Goal: Check status: Check status

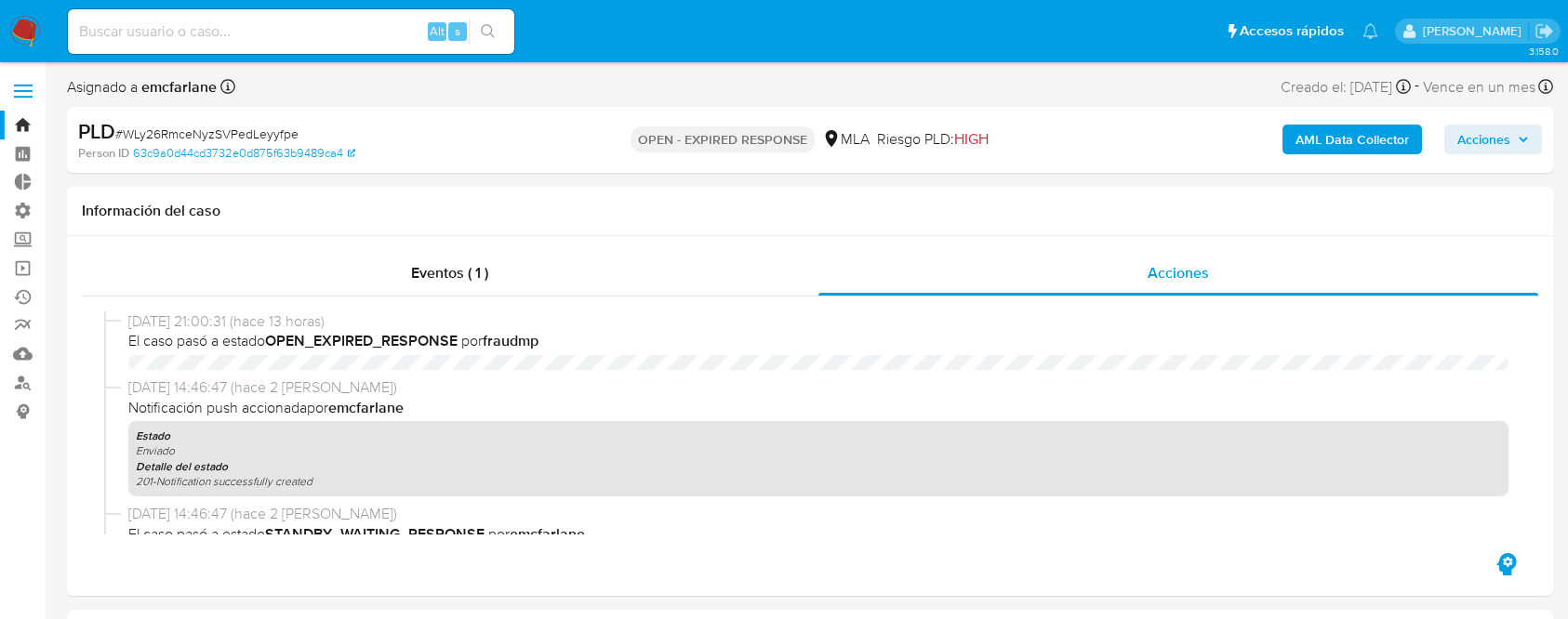
select select "10"
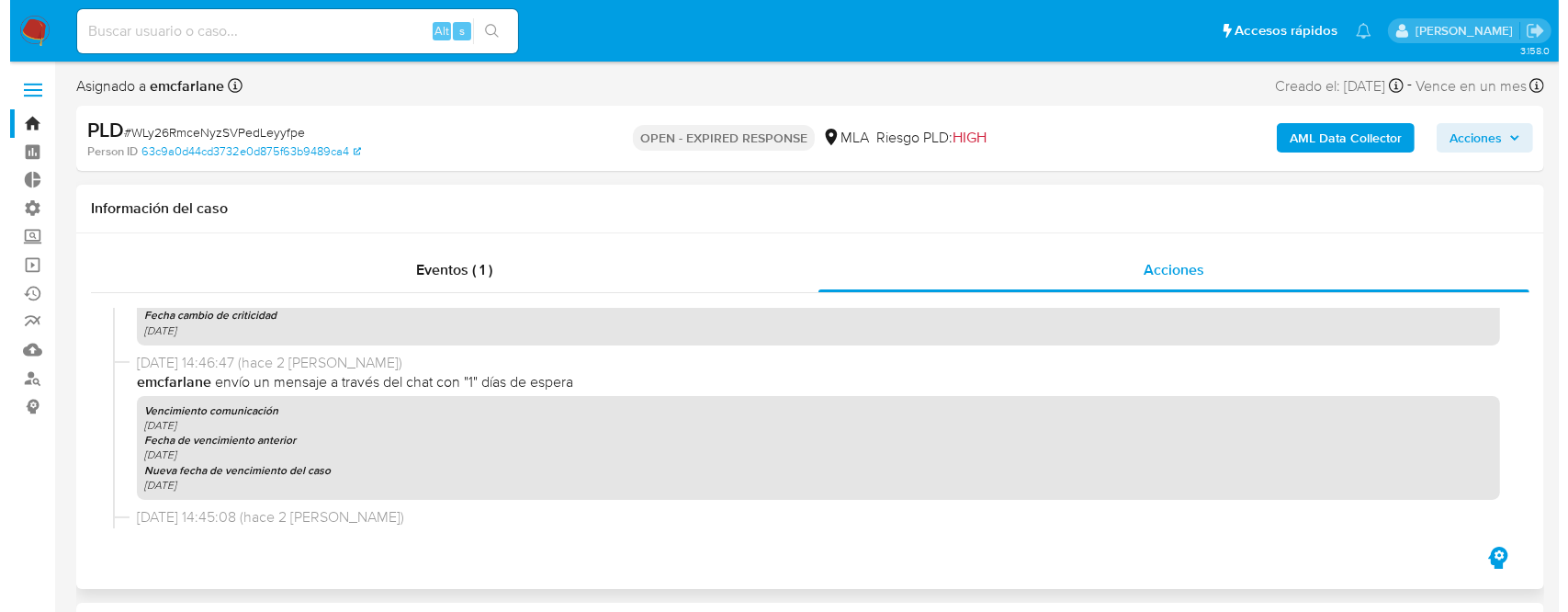
scroll to position [489, 0]
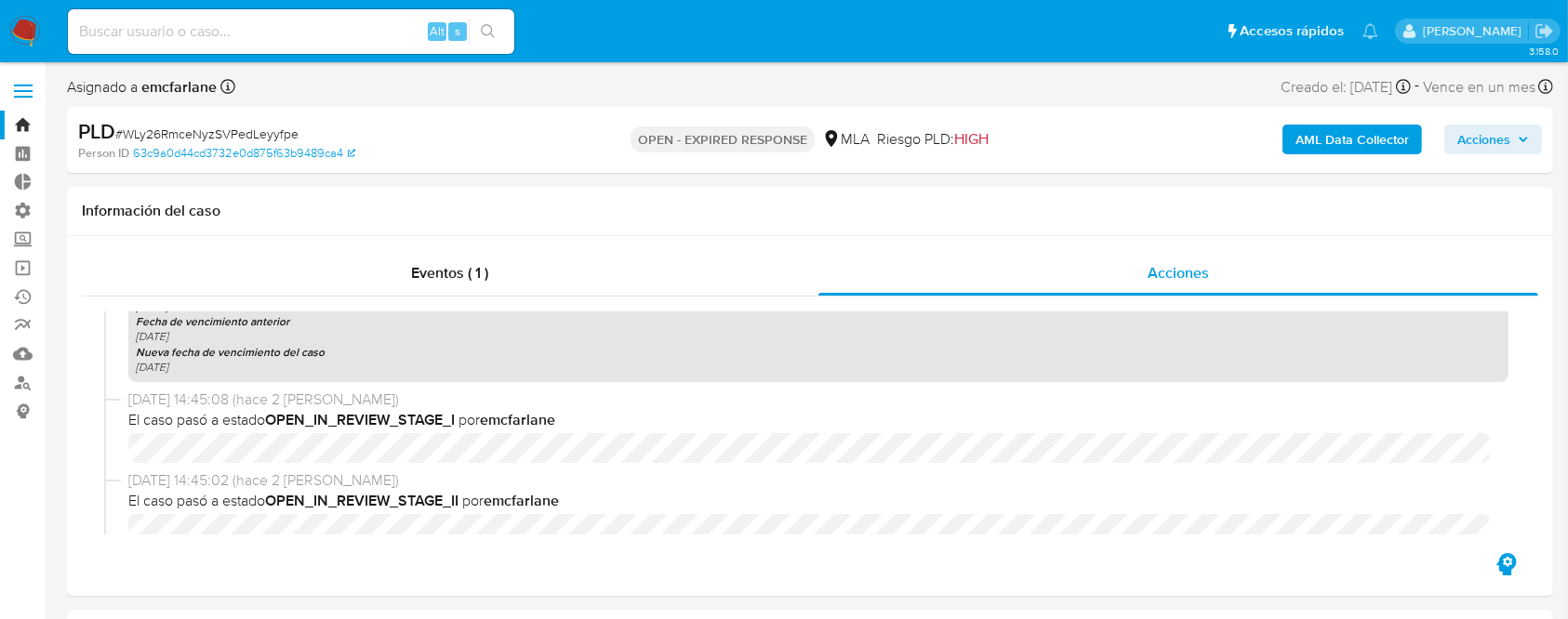
click at [260, 25] on input at bounding box center [291, 32] width 446 height 25
paste input "1274548093"
type input "1274548093"
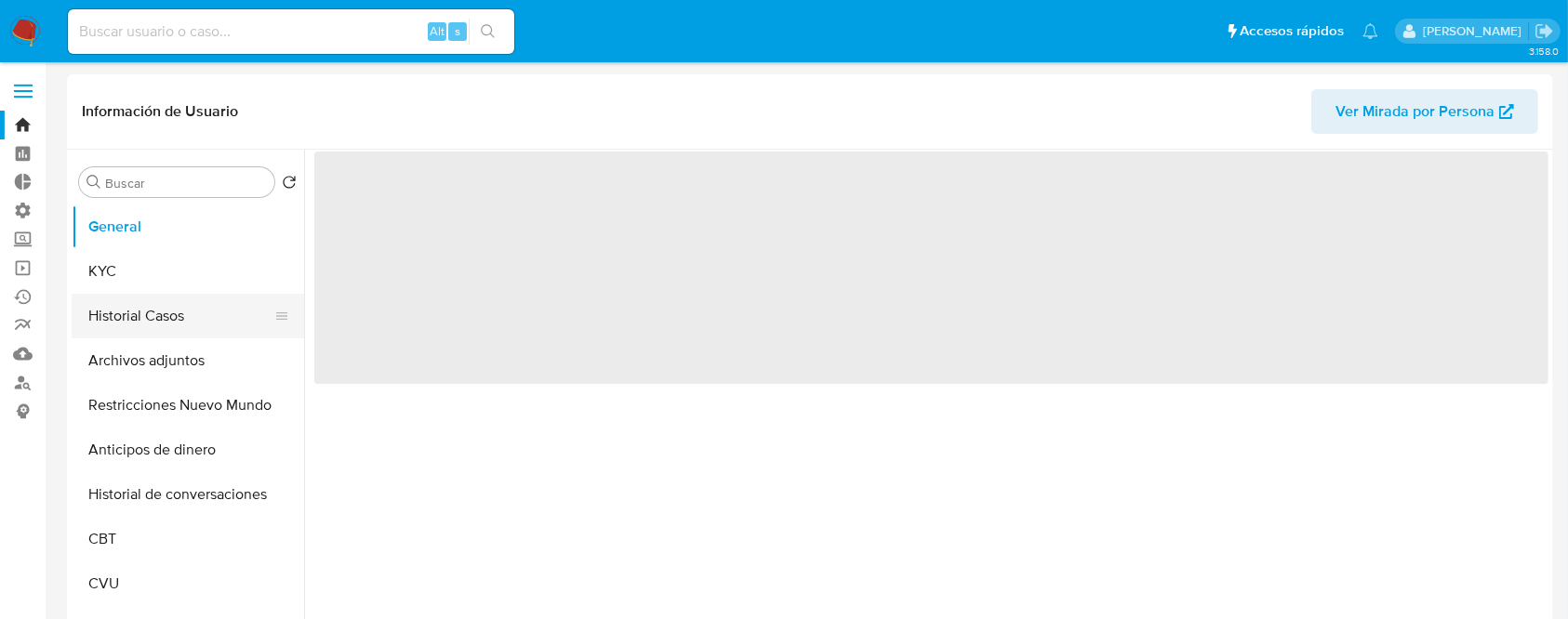
click at [176, 313] on button "Historial Casos" at bounding box center [181, 315] width 218 height 44
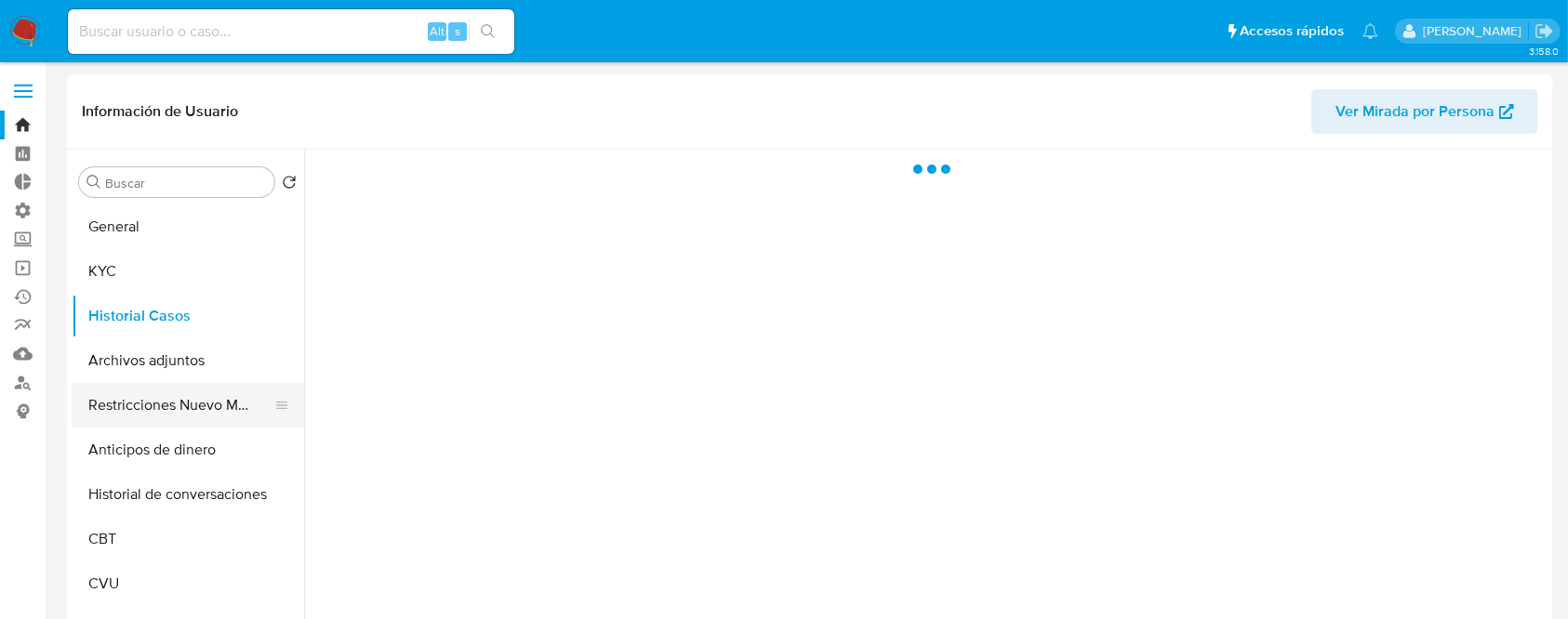
select select "10"
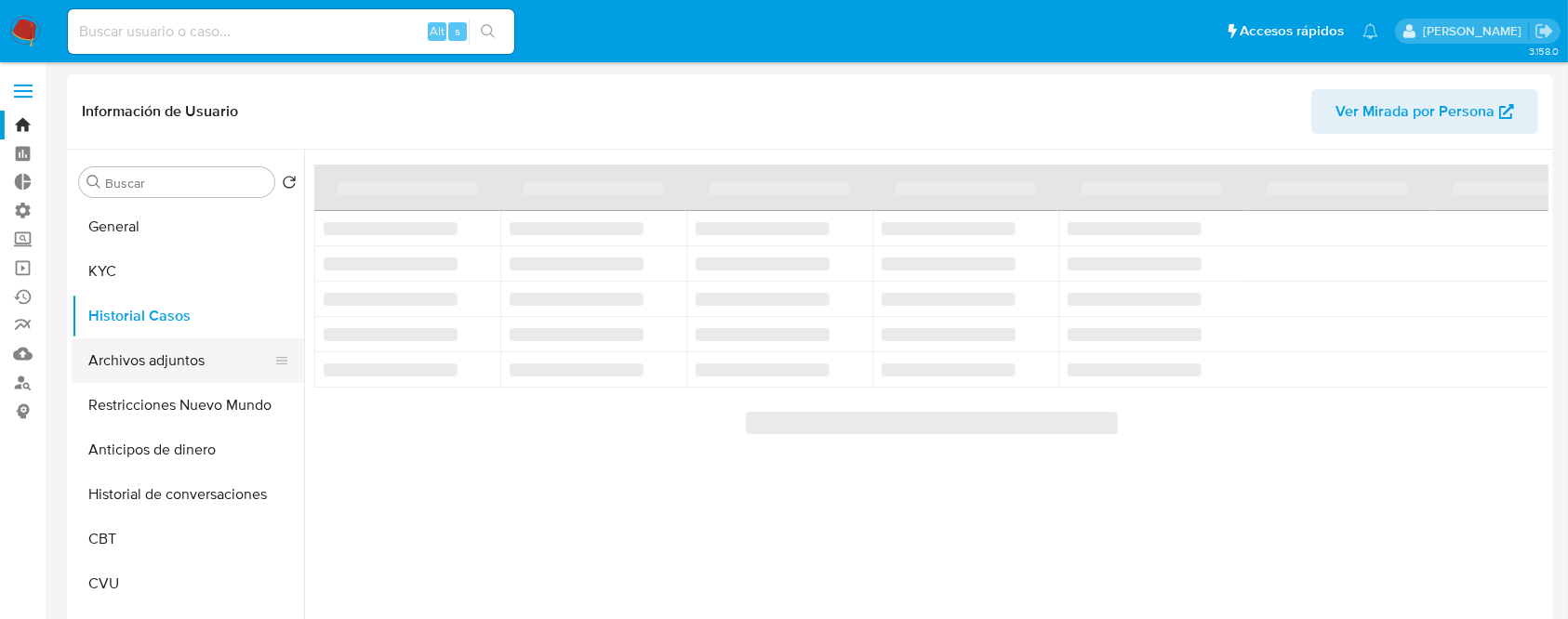
click at [192, 376] on button "Archivos adjuntos" at bounding box center [181, 360] width 218 height 44
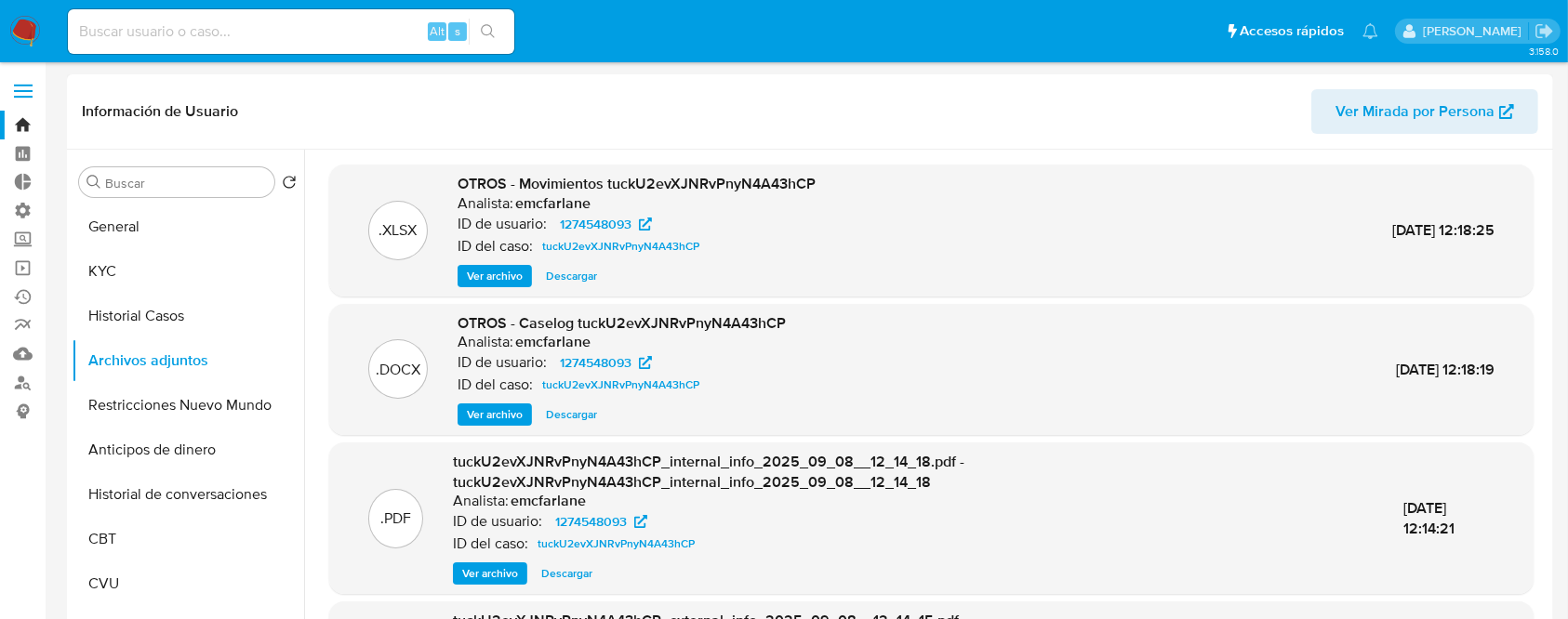
click at [459, 417] on button "Ver archivo" at bounding box center [494, 415] width 75 height 23
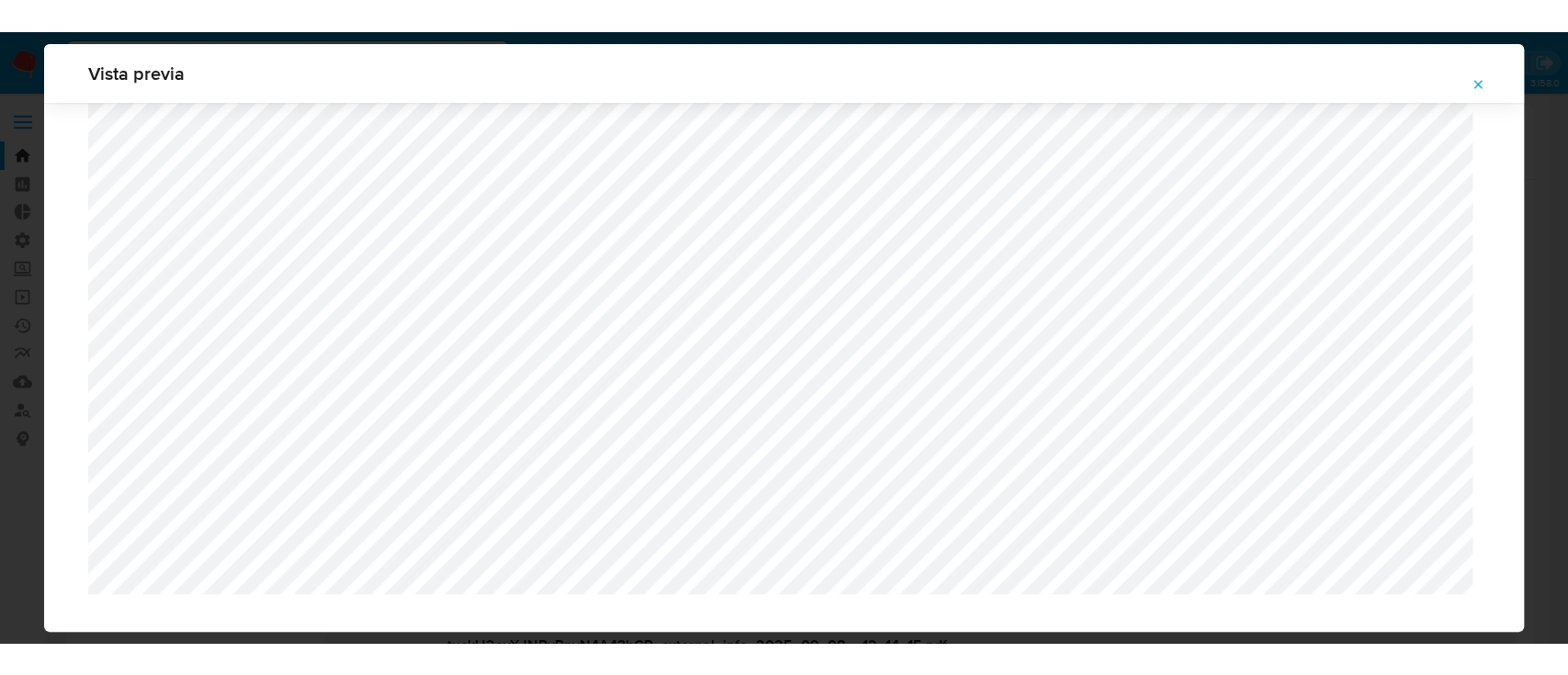
scroll to position [1582, 0]
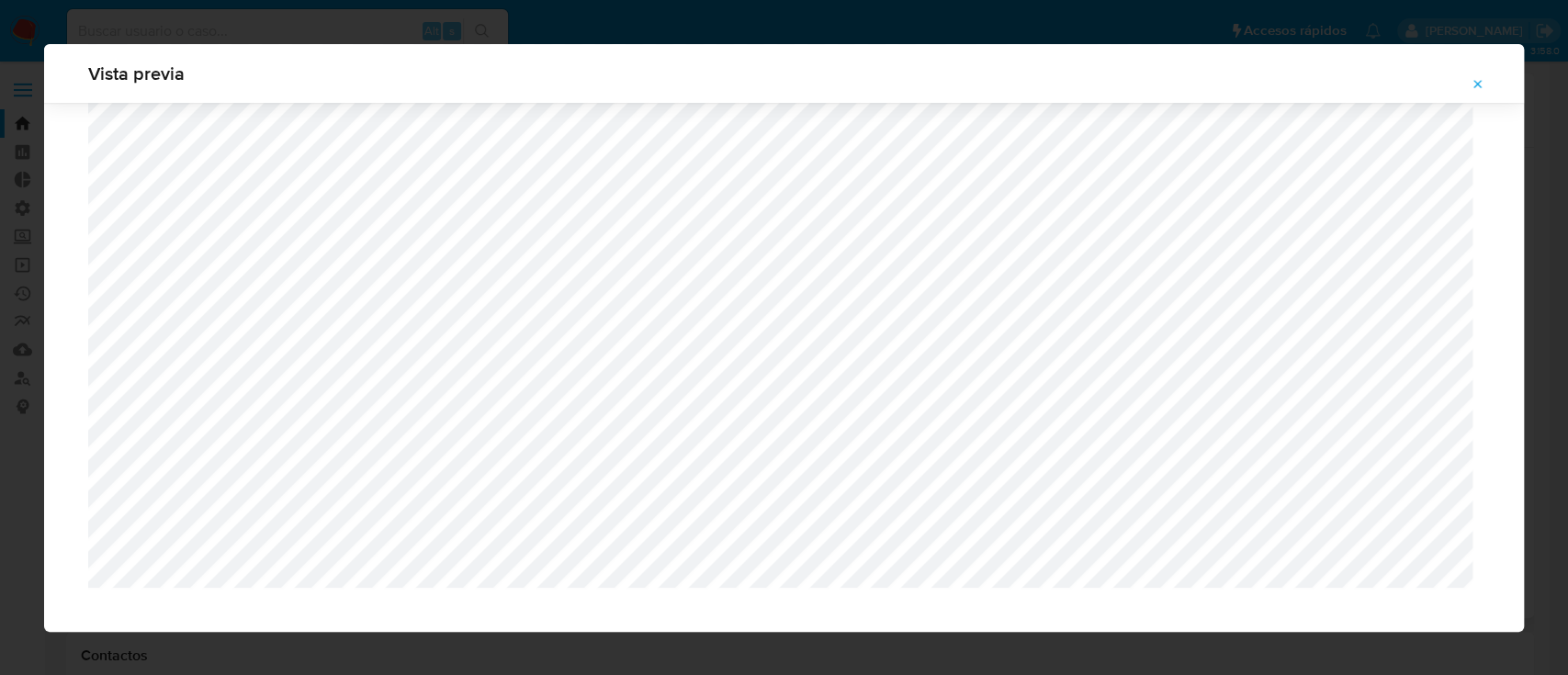
drag, startPoint x: 1468, startPoint y: 95, endPoint x: 804, endPoint y: 91, distance: 664.0
click at [1467, 94] on button "Attachment preview" at bounding box center [1477, 84] width 40 height 29
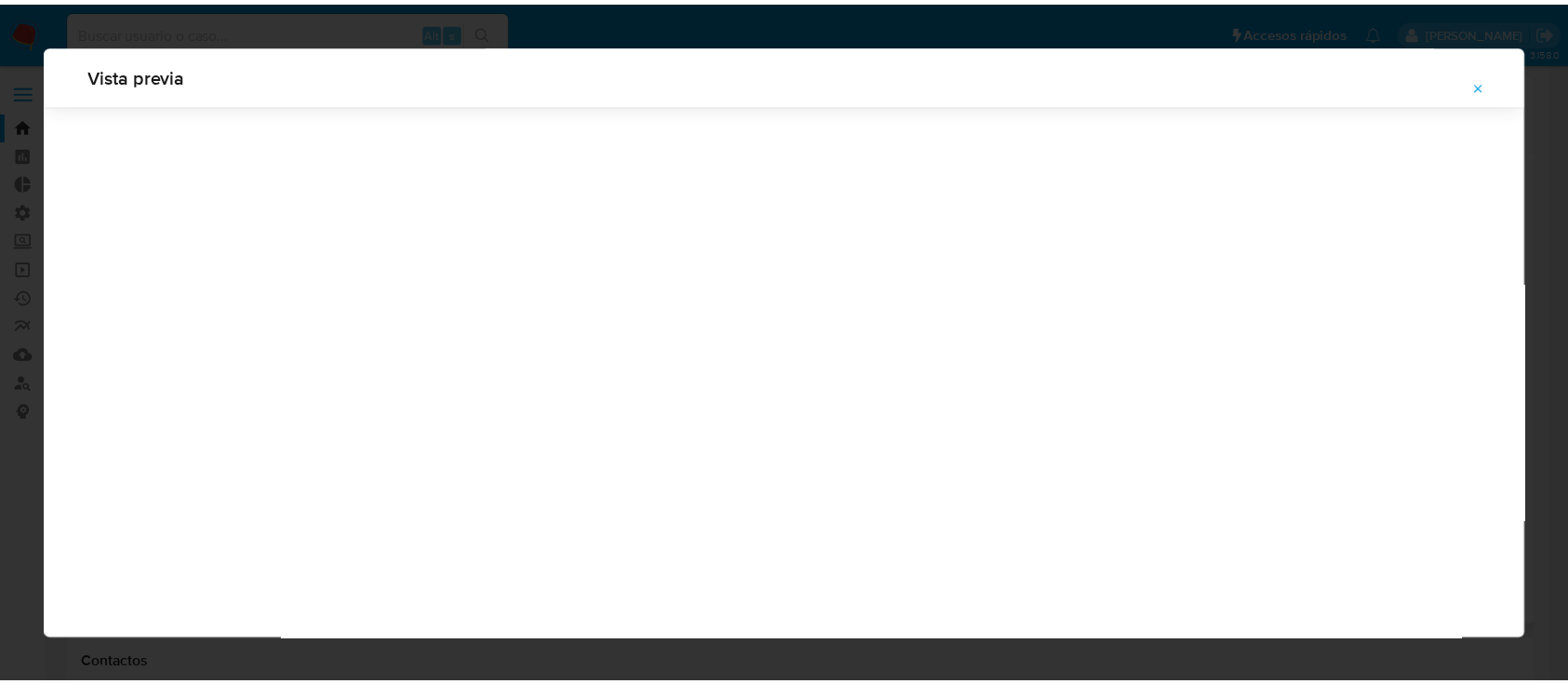
scroll to position [60, 0]
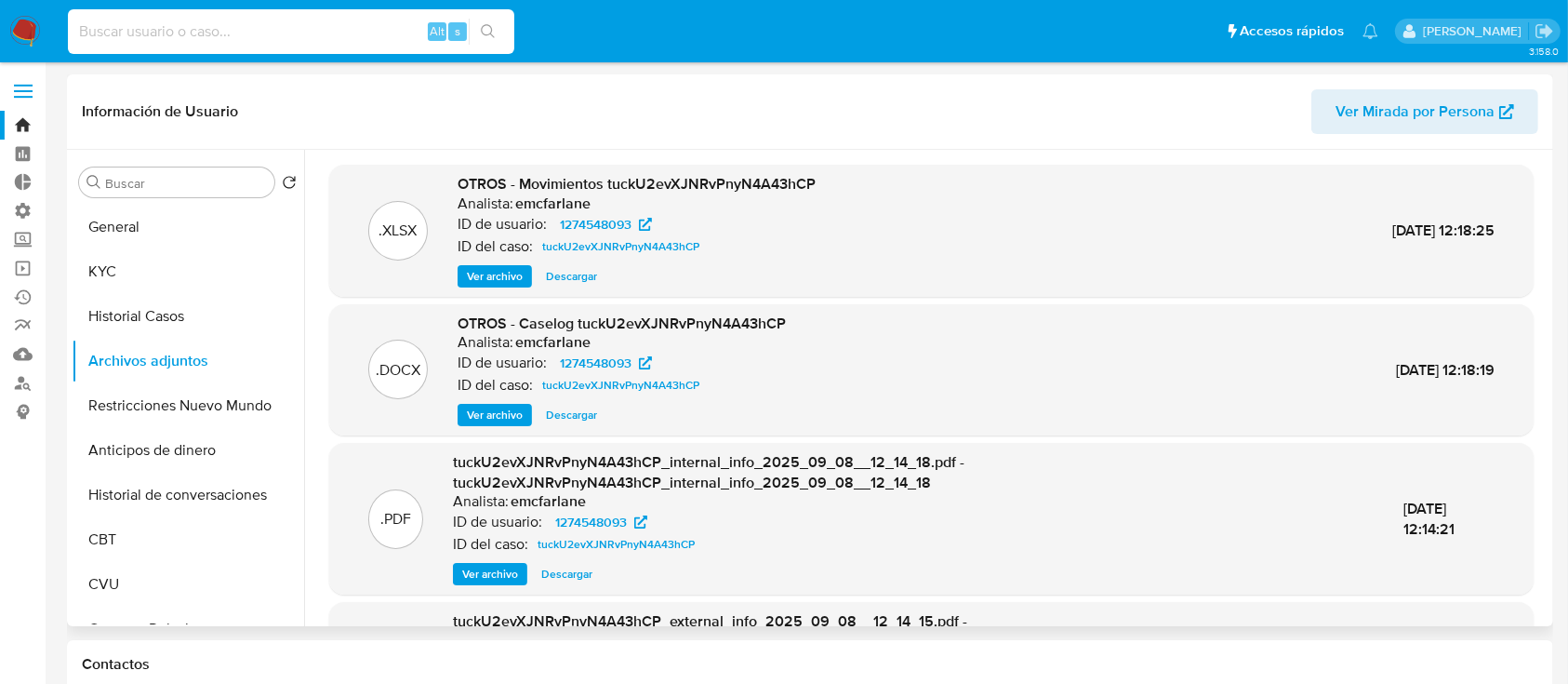
click at [255, 40] on input at bounding box center [291, 32] width 446 height 25
paste input "ZlLs6g87Jv72WTymyWTjoQWO"
type input "ZlLs6g87Jv72WTymyWTjoQWO"
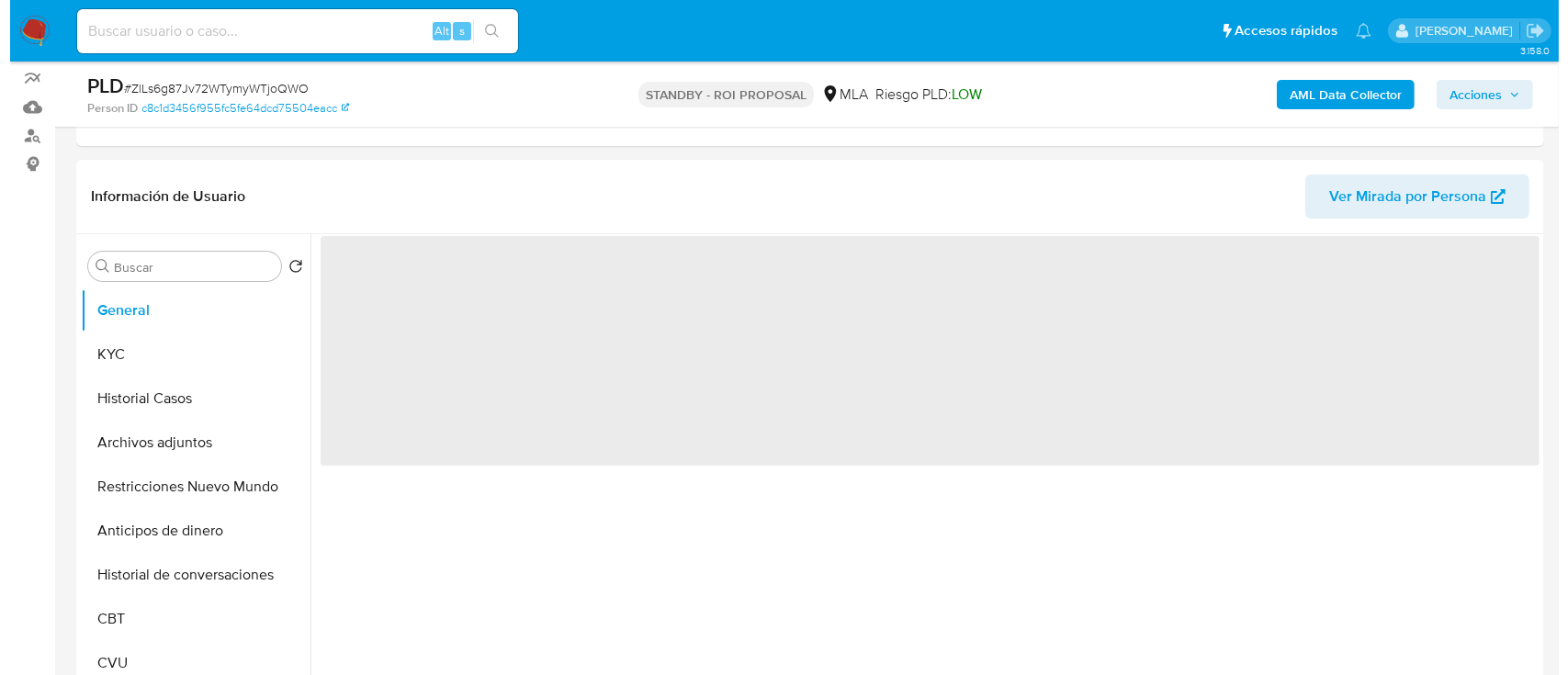
scroll to position [244, 0]
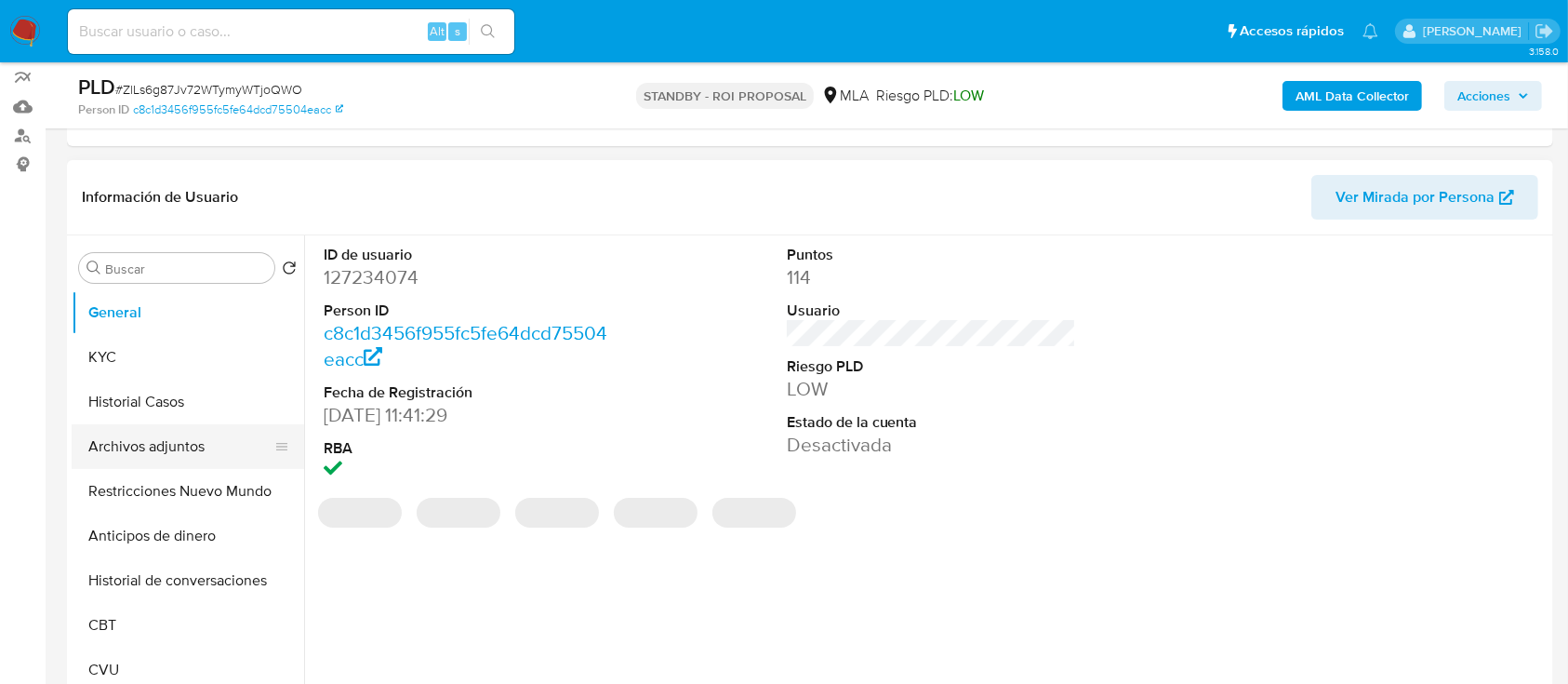
click at [141, 450] on button "Archivos adjuntos" at bounding box center [181, 446] width 218 height 45
select select "10"
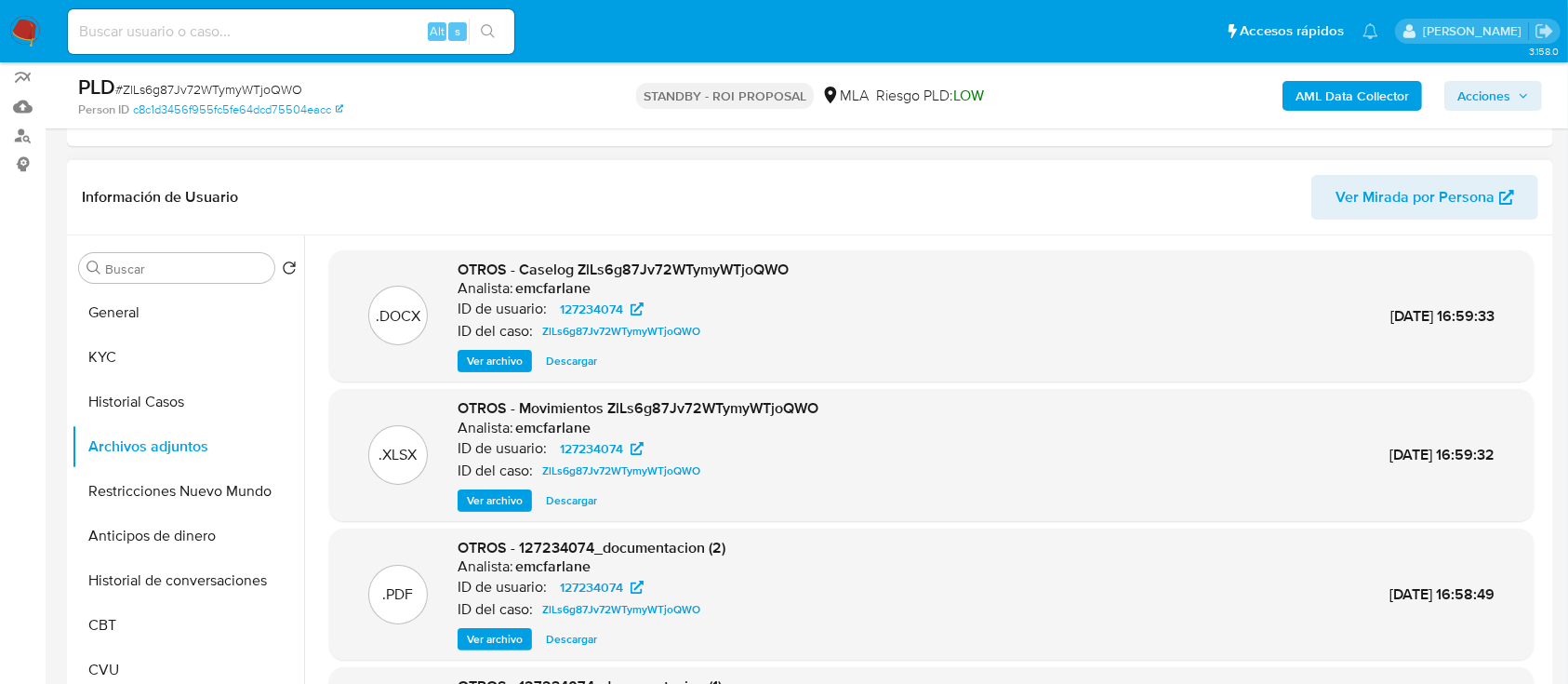
click at [500, 369] on span "Ver archivo" at bounding box center [494, 361] width 56 height 19
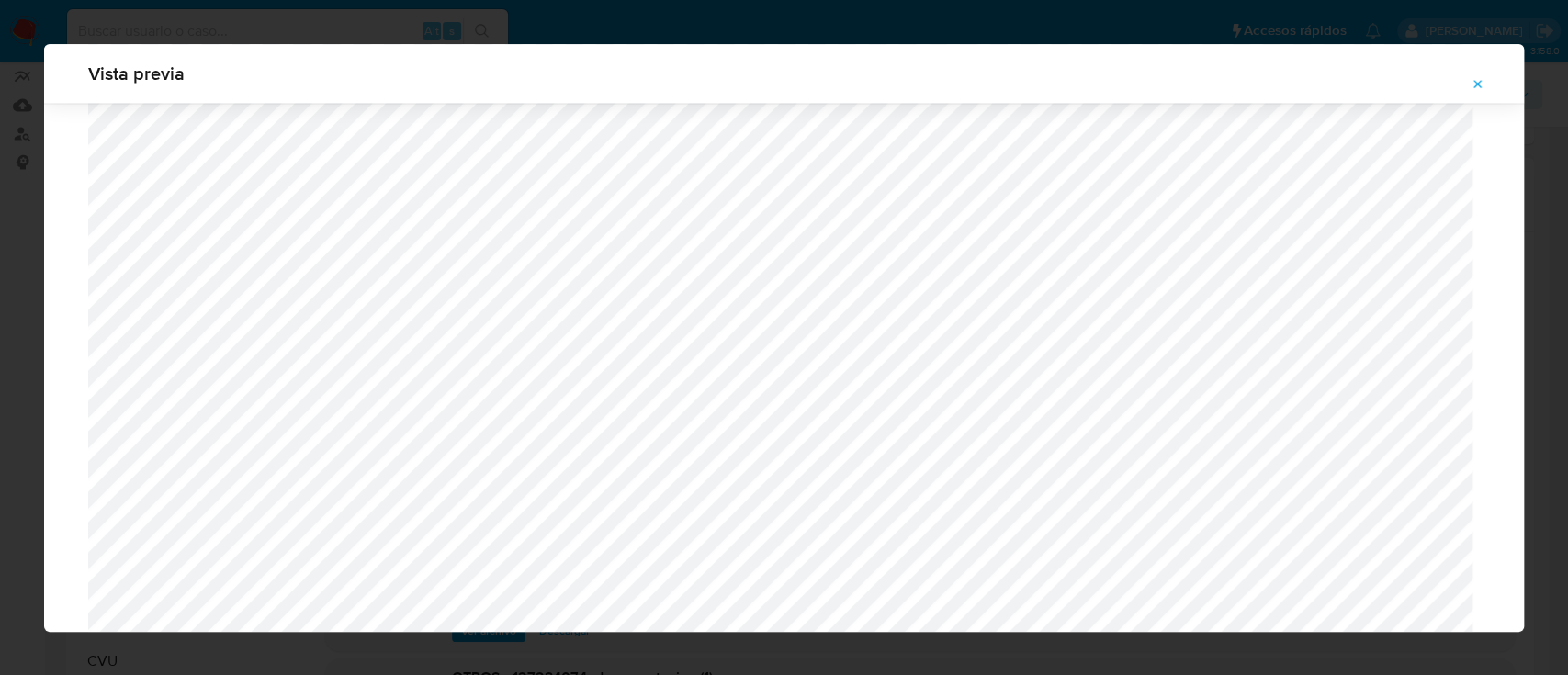
scroll to position [1959, 0]
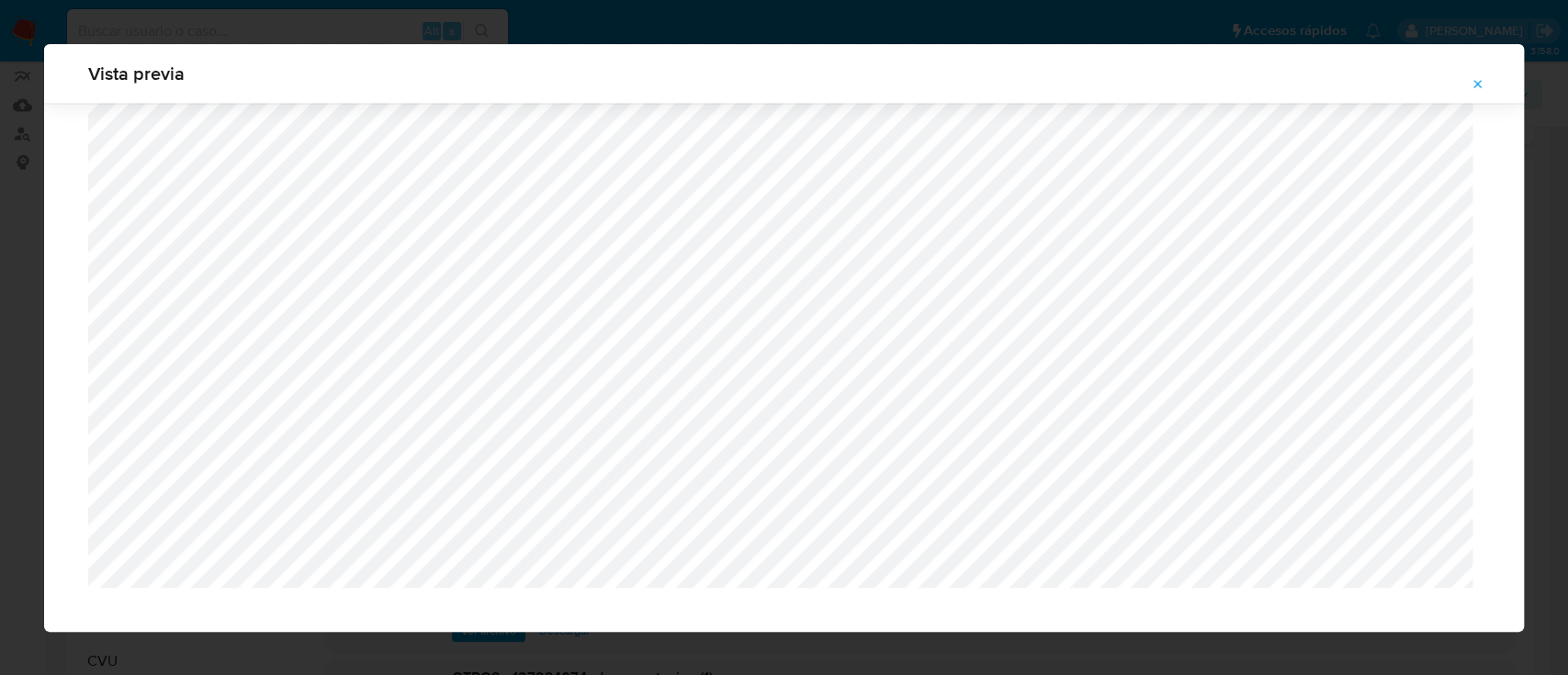
click at [1480, 80] on icon "Attachment preview" at bounding box center [1478, 83] width 8 height 8
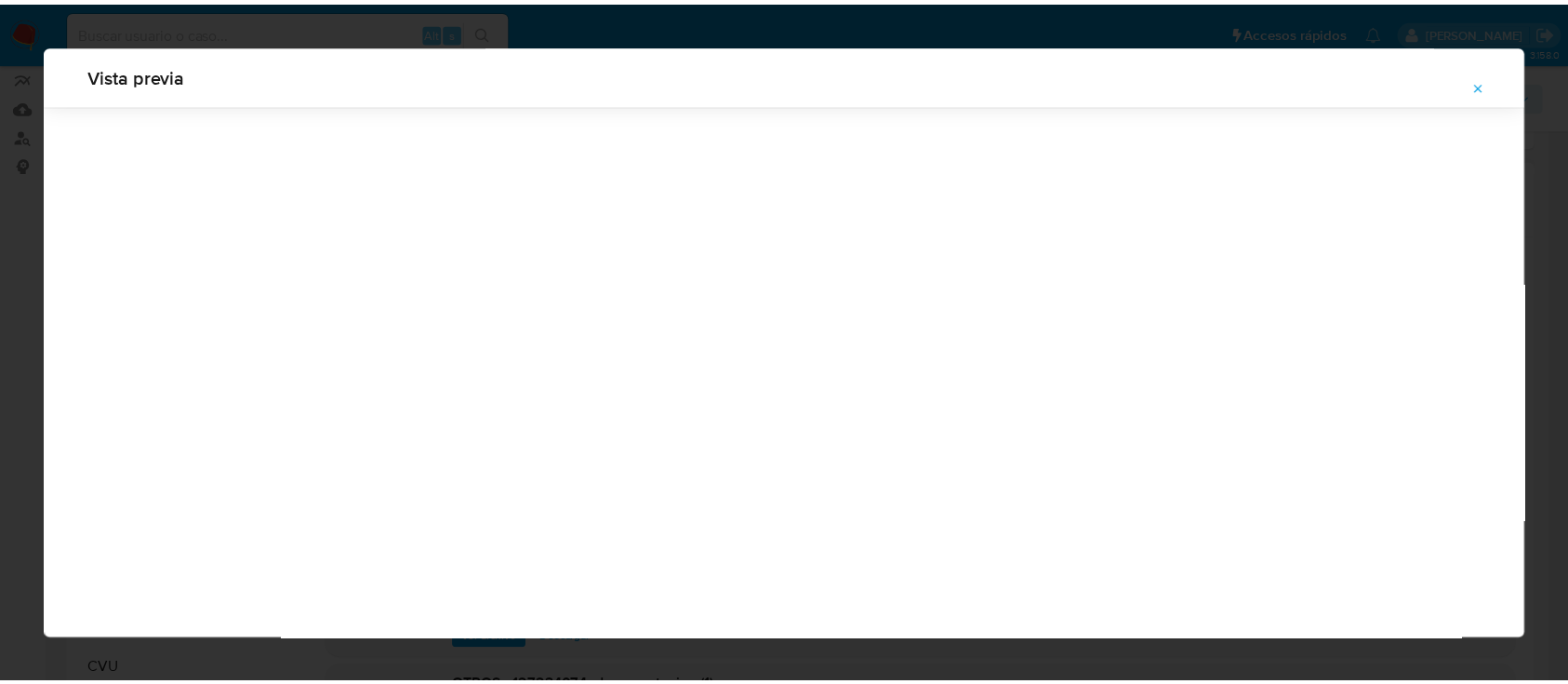
scroll to position [60, 0]
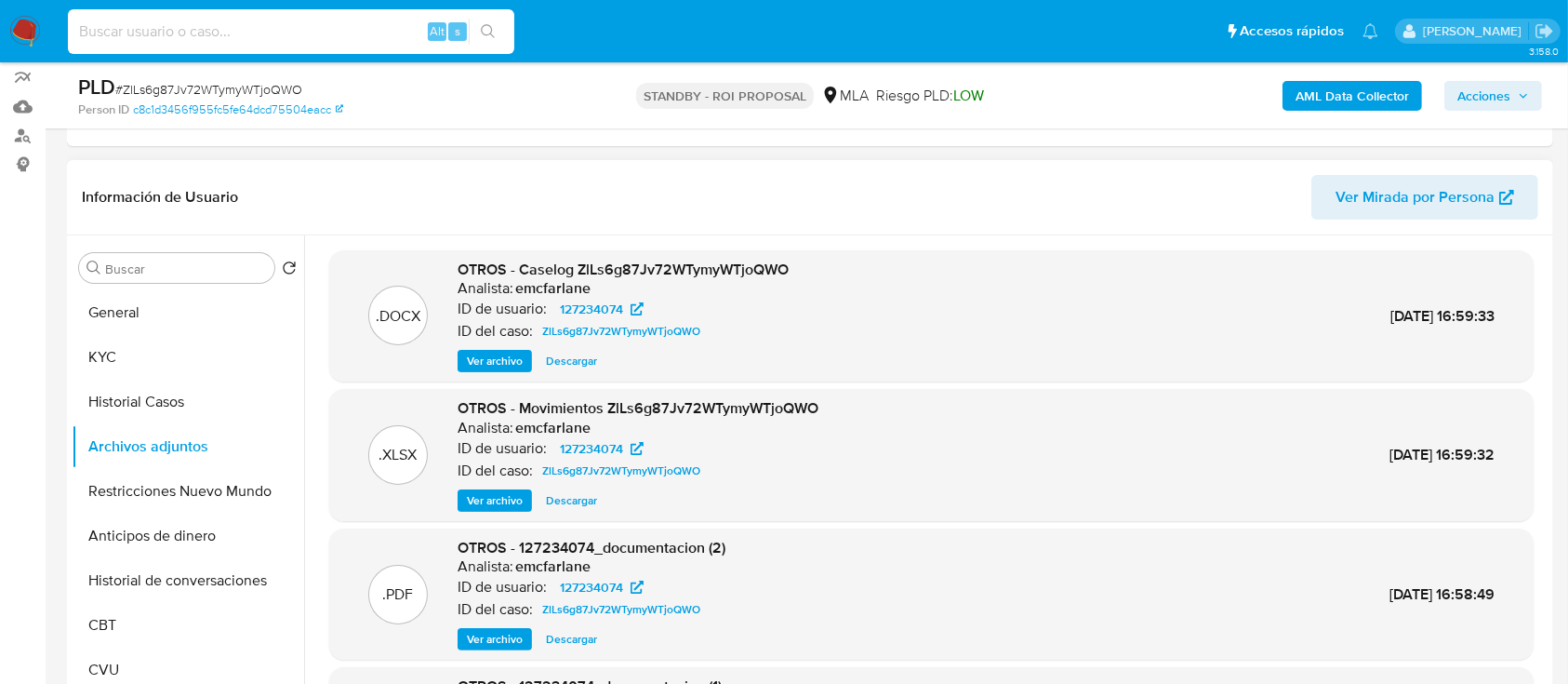
click at [119, 38] on input at bounding box center [291, 32] width 446 height 25
paste input "tuckU2evXJNRvPnyN4A43hCP"
type input "tuckU2evXJNRvPnyN4A43hCP"
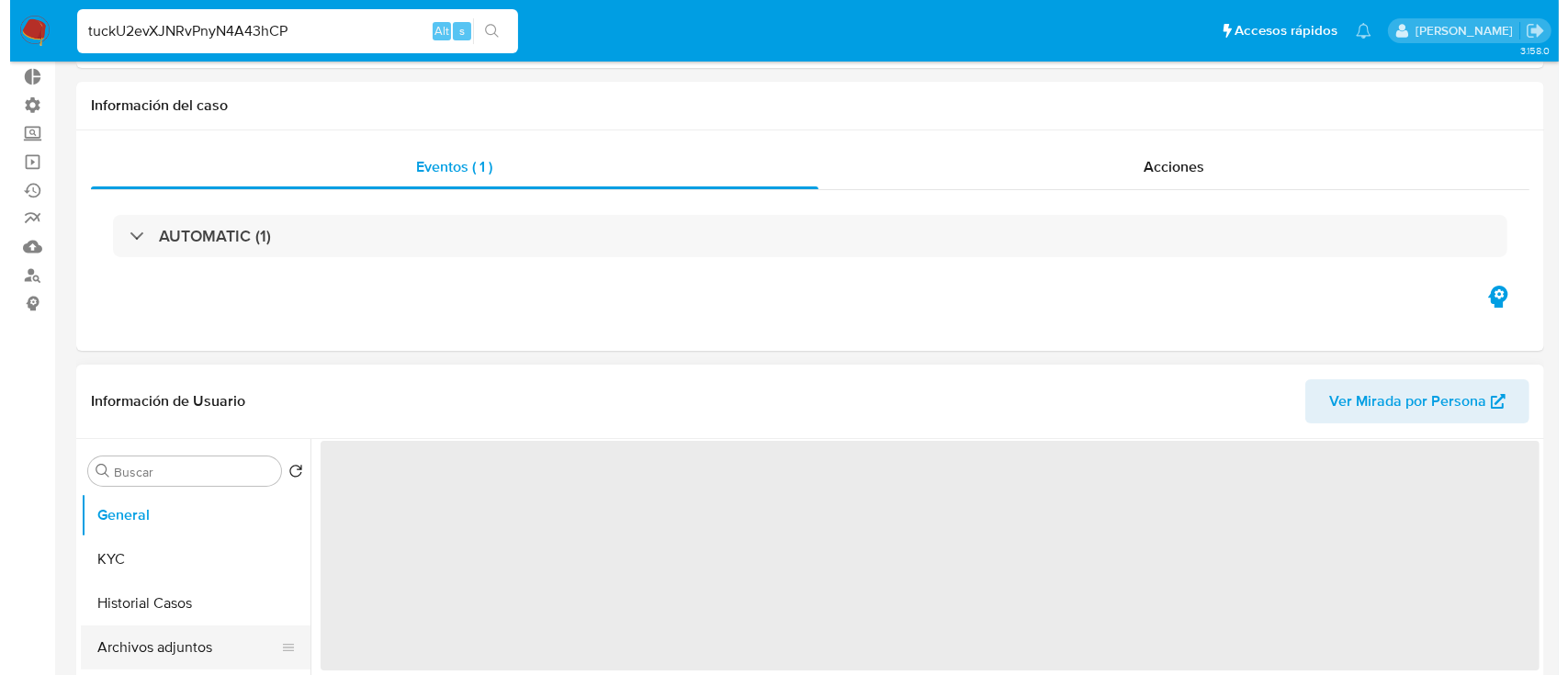
scroll to position [244, 0]
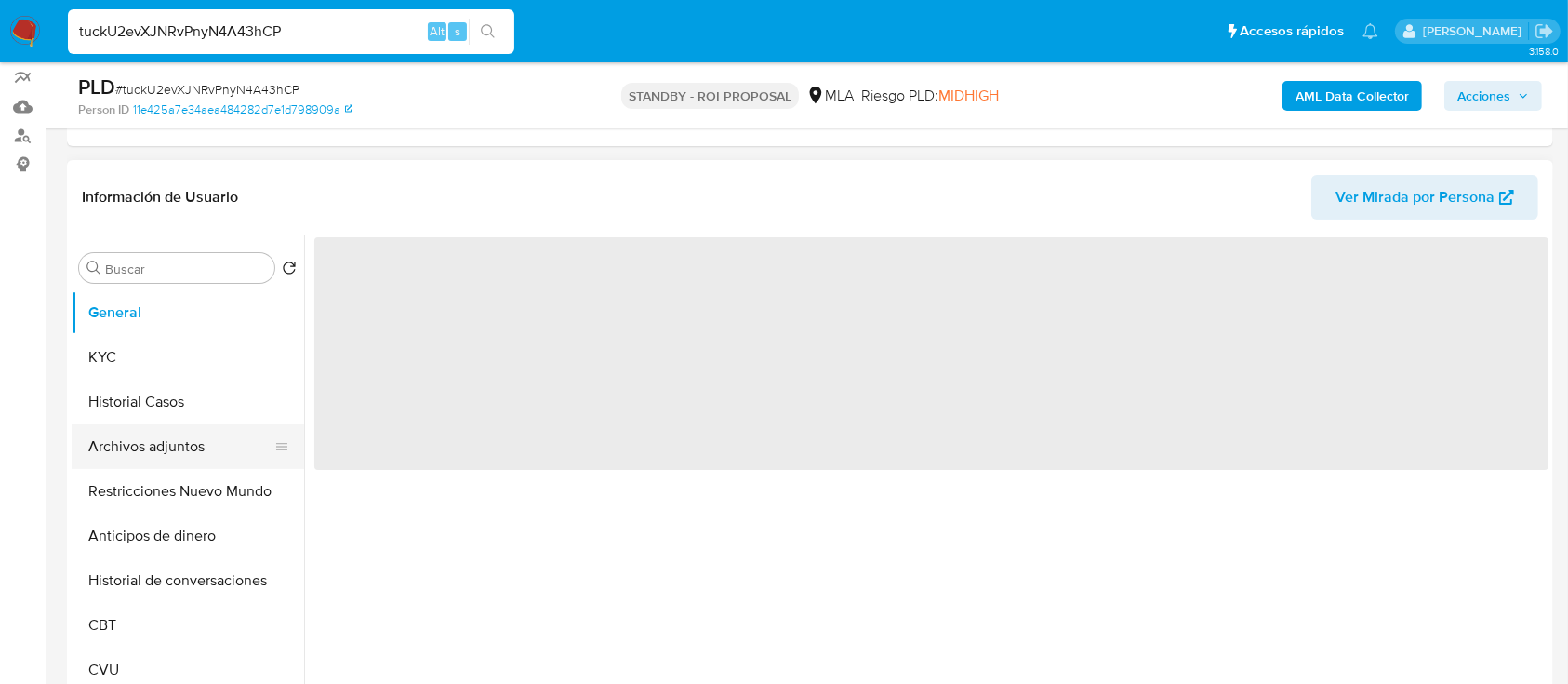
click at [202, 458] on button "Archivos adjuntos" at bounding box center [181, 446] width 218 height 45
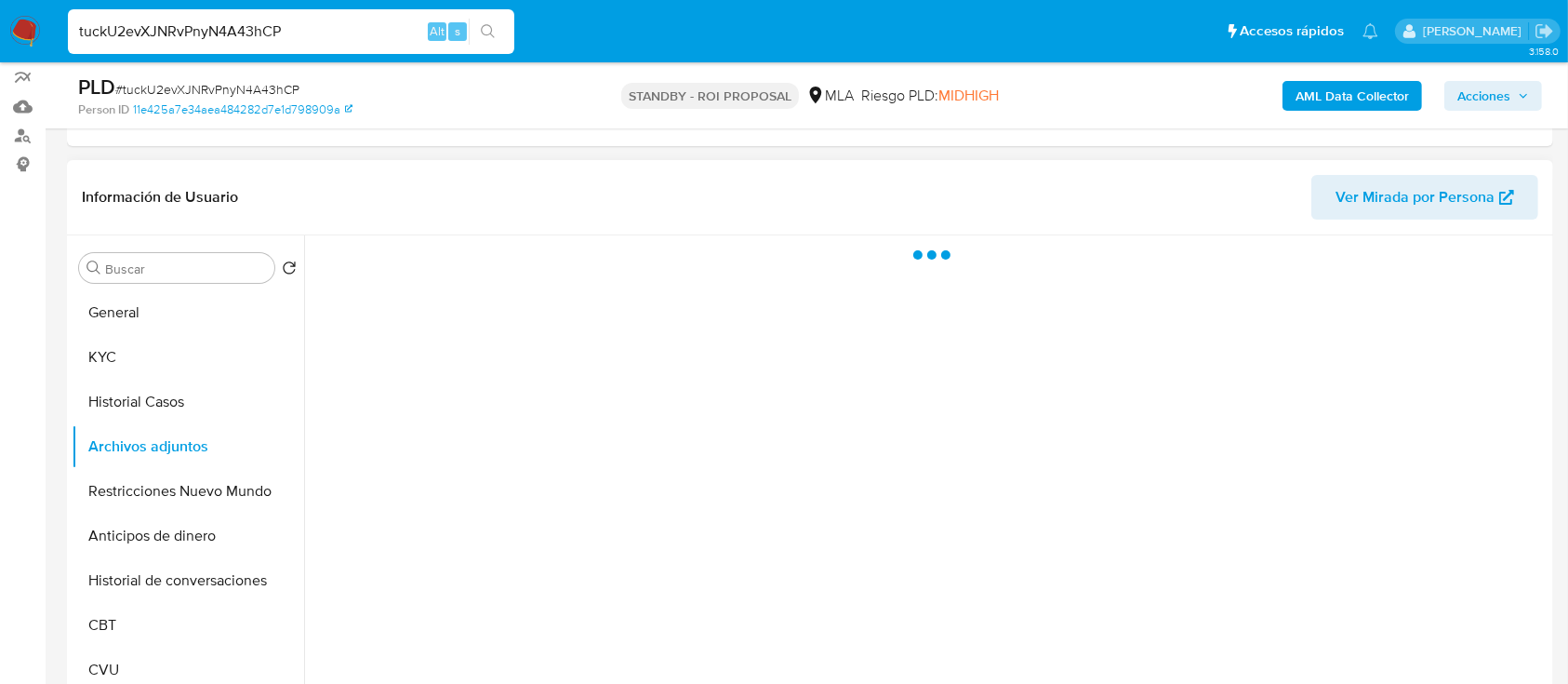
select select "10"
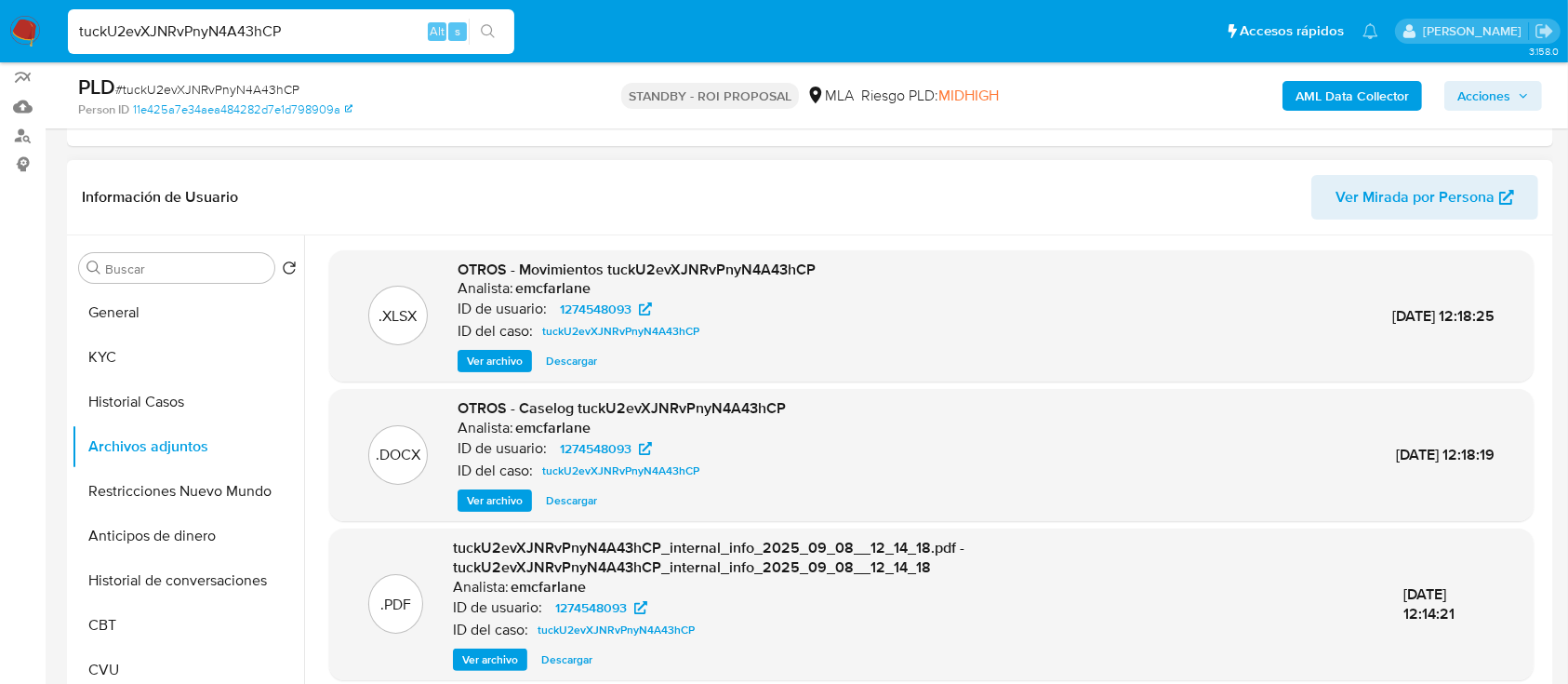
click at [482, 491] on span "Ver archivo" at bounding box center [494, 500] width 56 height 19
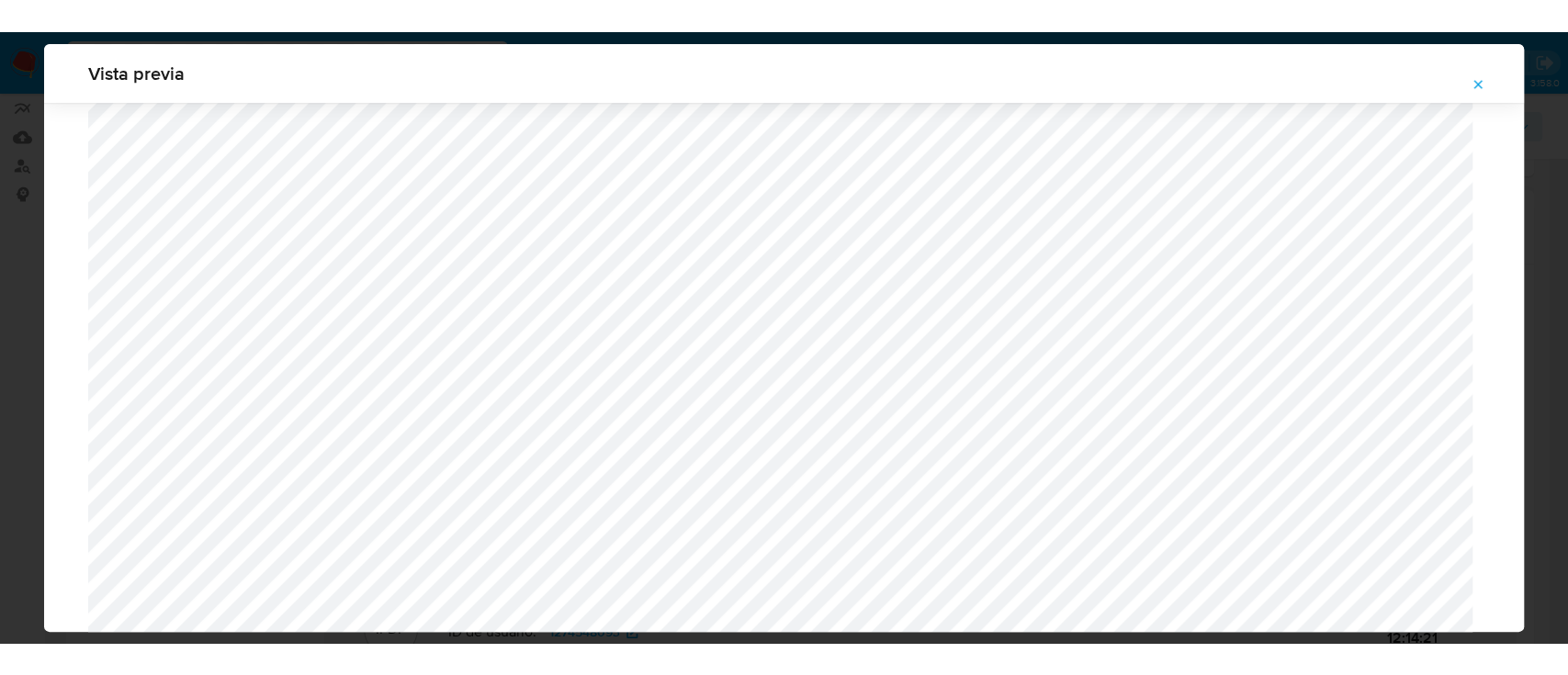
scroll to position [1582, 0]
